Goal: Find specific page/section: Find specific page/section

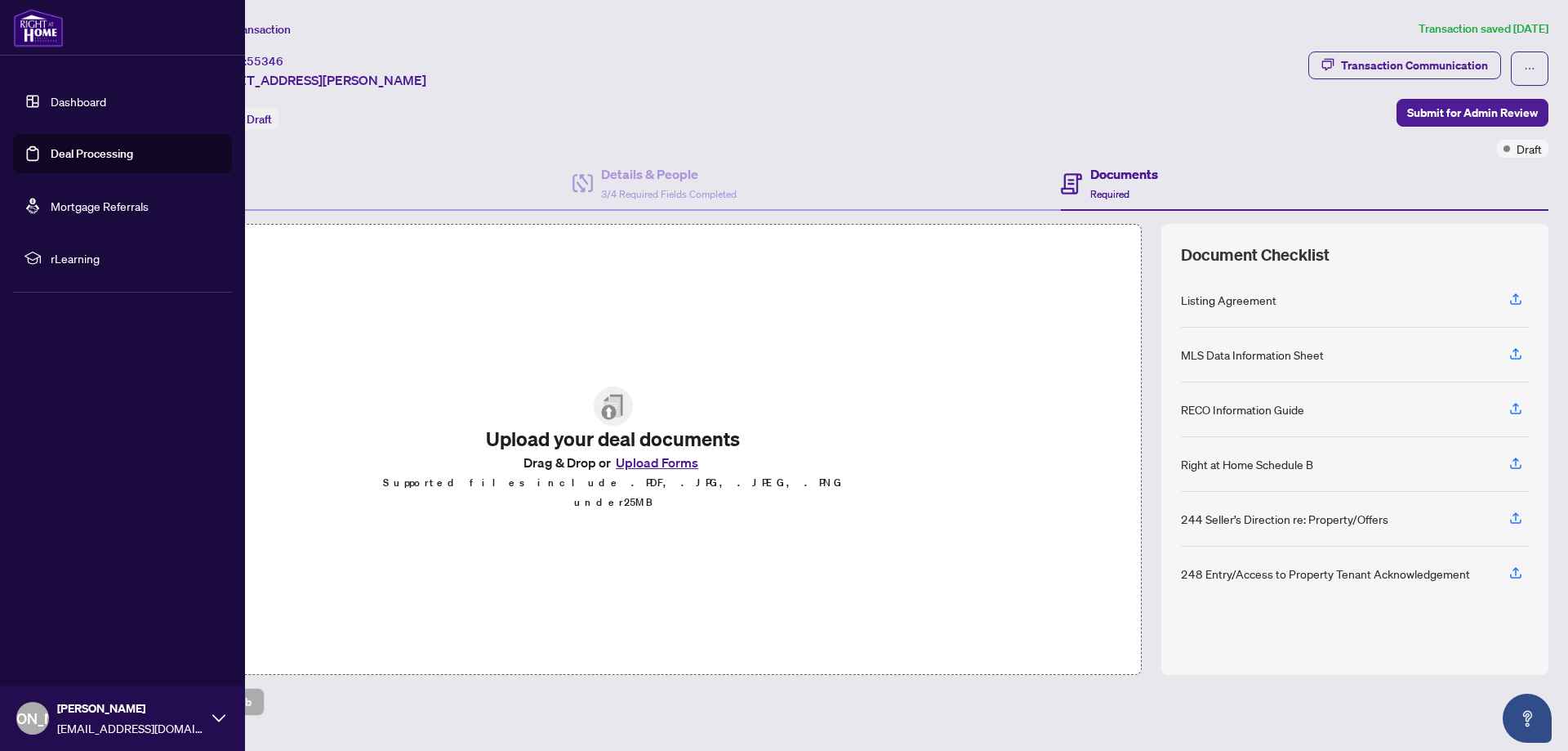
click at [96, 107] on link "Dashboard" at bounding box center [79, 101] width 56 height 14
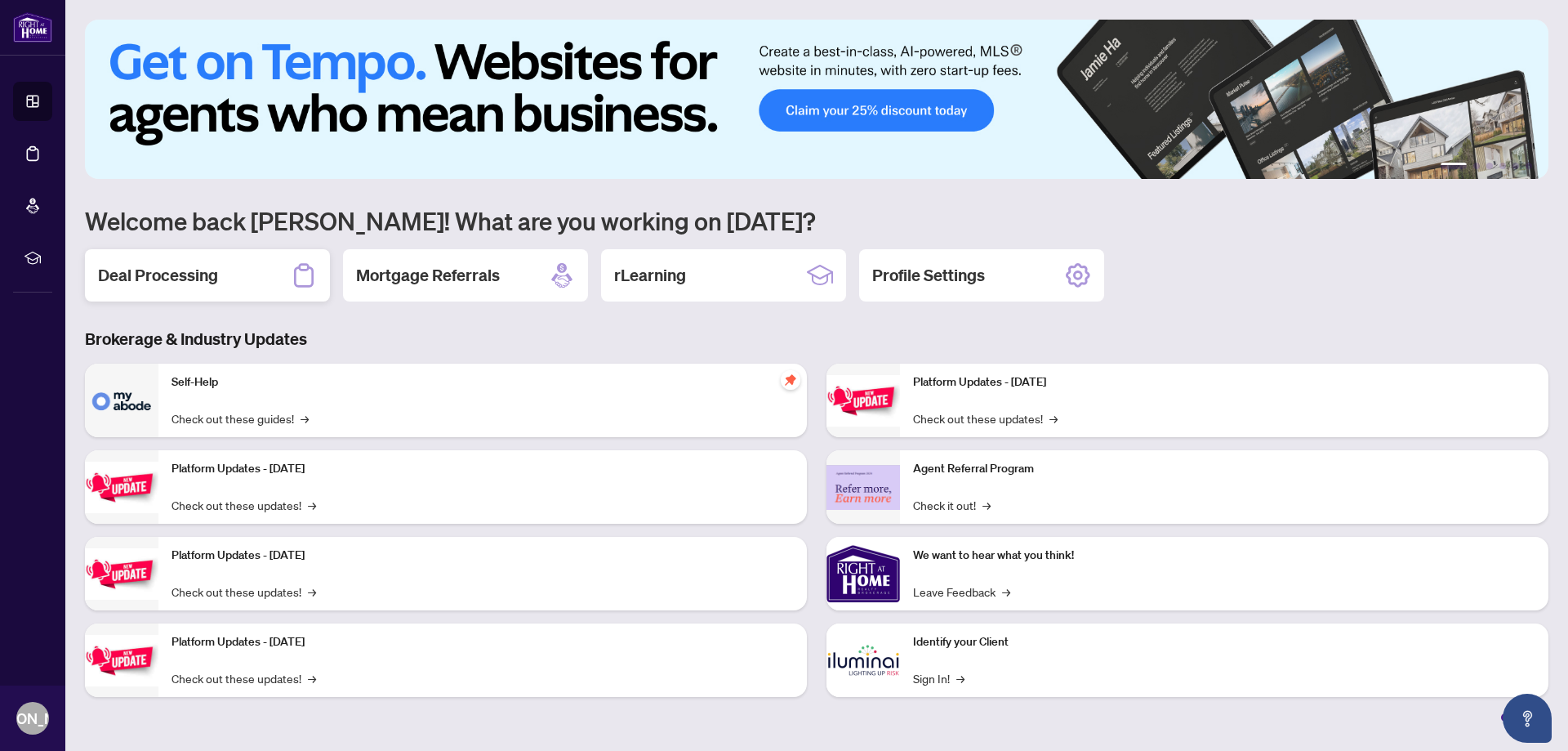
click at [221, 265] on div "Deal Processing" at bounding box center [208, 276] width 245 height 52
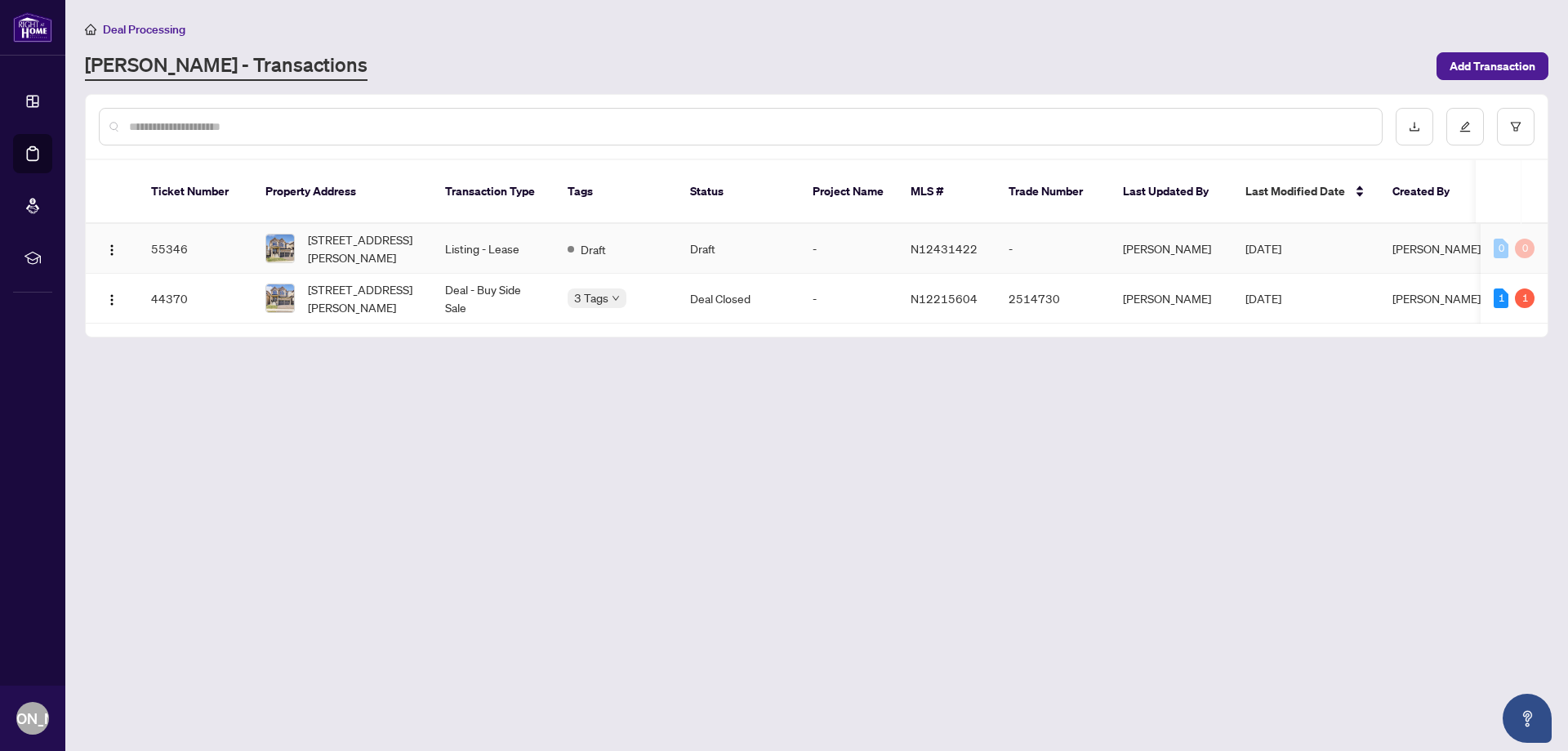
click at [481, 239] on td "Listing - Lease" at bounding box center [493, 249] width 123 height 50
